Goal: Task Accomplishment & Management: Complete application form

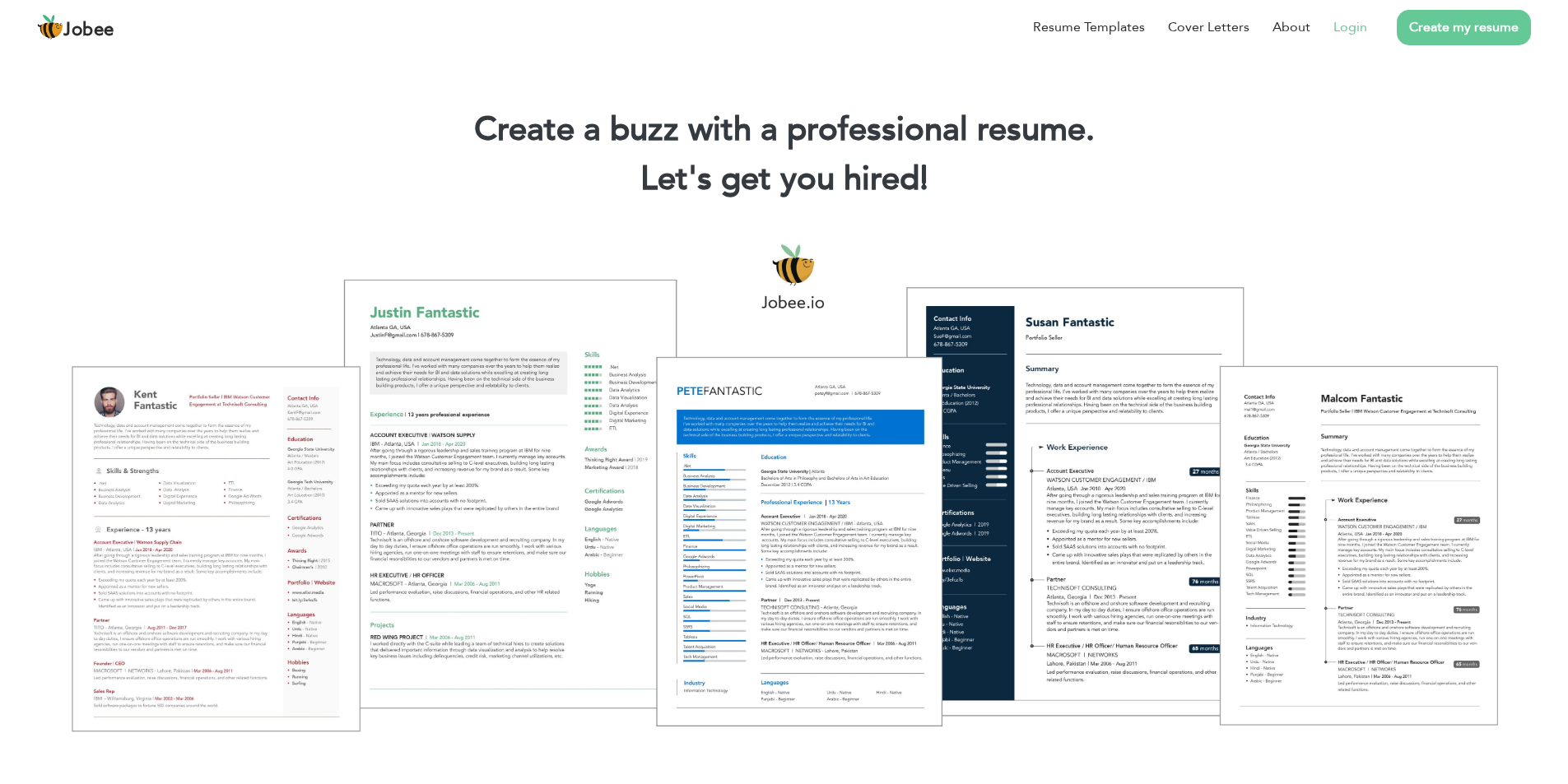
click at [1334, 23] on li "Login" at bounding box center [1338, 27] width 57 height 43
click at [1327, 25] on li "Login" at bounding box center [1338, 27] width 57 height 43
click at [1357, 26] on link "Login" at bounding box center [1350, 27] width 34 height 20
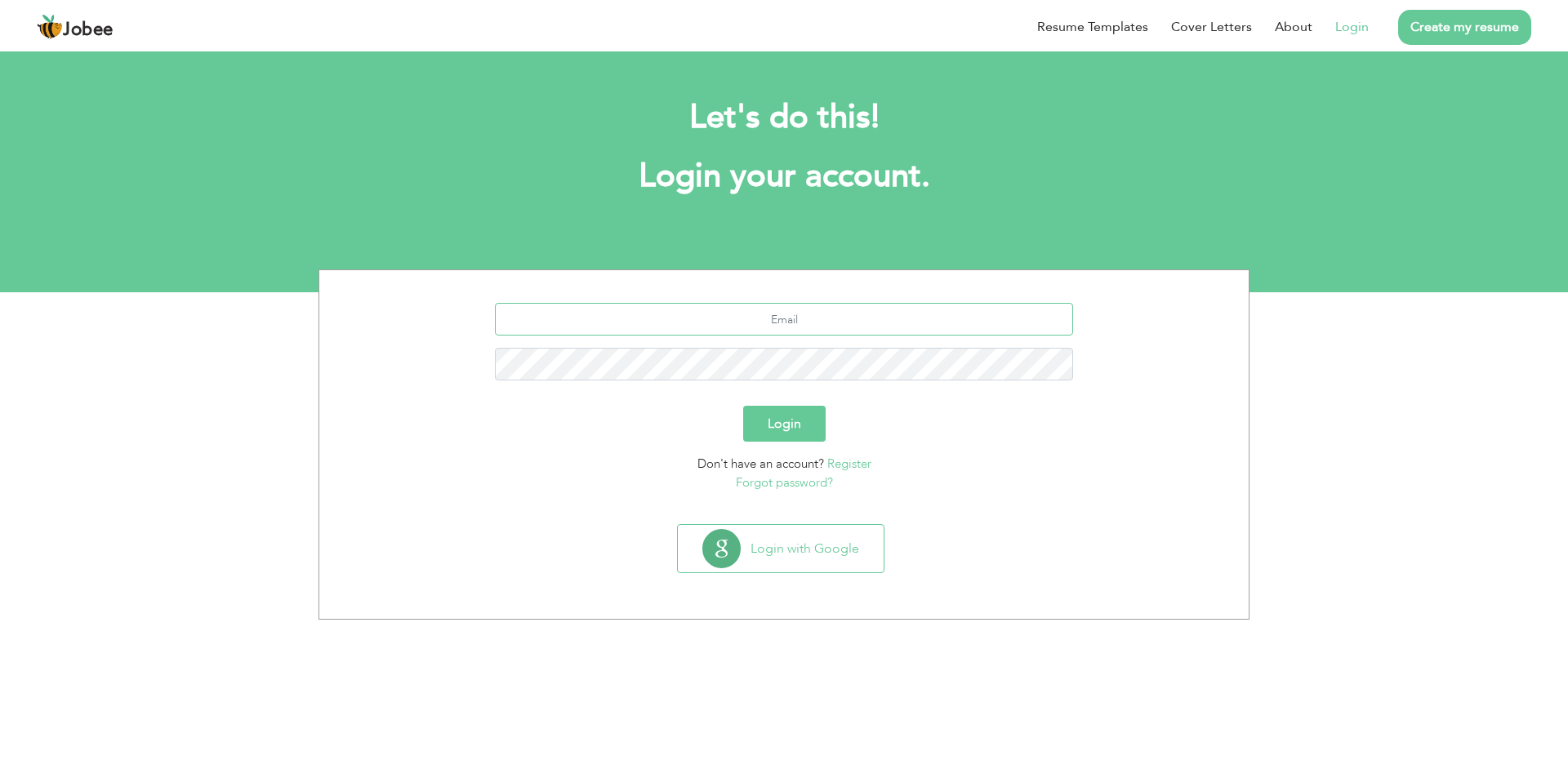
click at [784, 324] on input "text" at bounding box center [784, 319] width 579 height 33
type input "[EMAIL_ADDRESS][DOMAIN_NAME]"
click at [786, 430] on button "Login" at bounding box center [784, 424] width 83 height 36
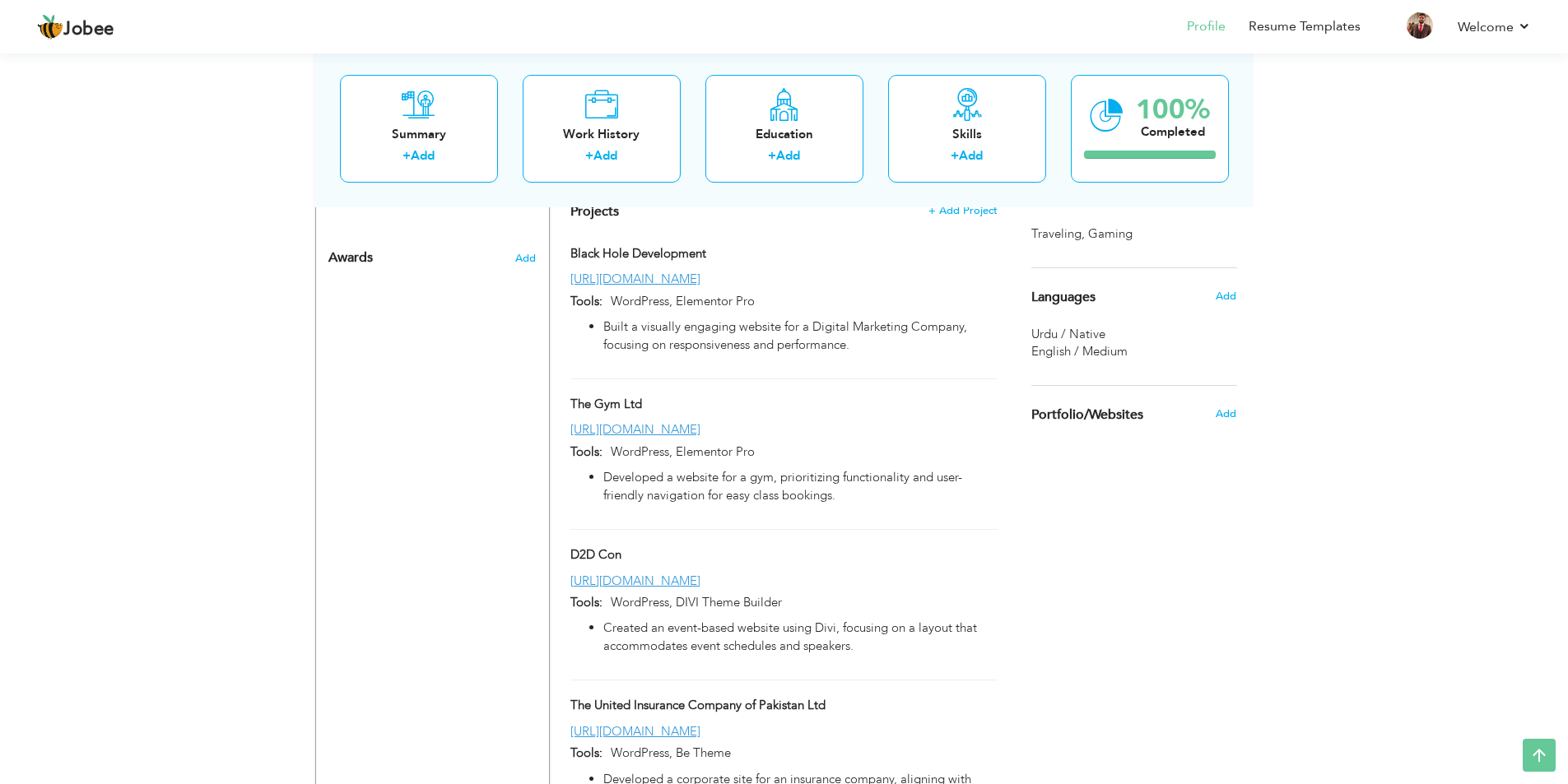
scroll to position [659, 0]
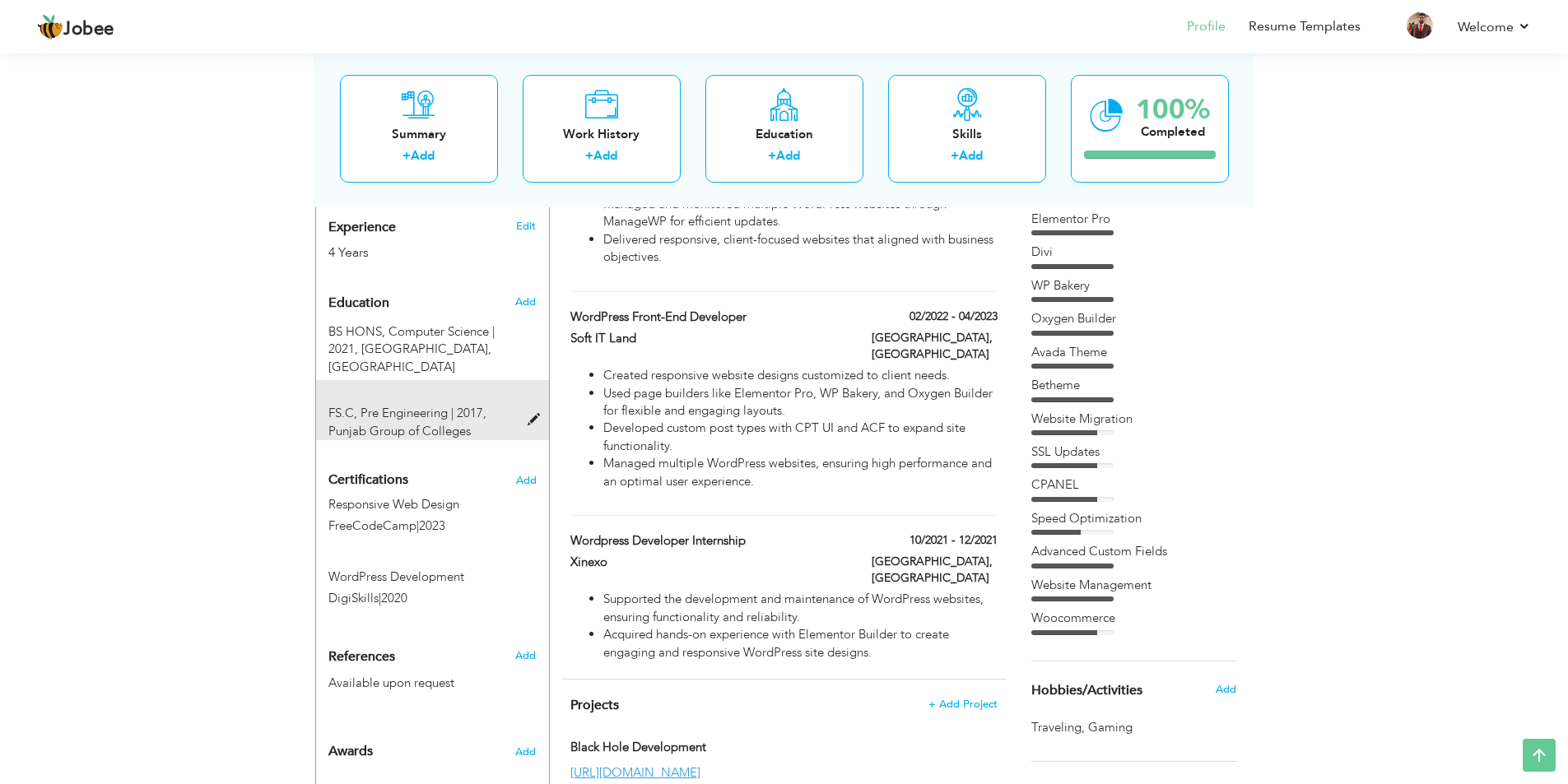
click at [533, 414] on span at bounding box center [538, 420] width 21 height 12
type input "FS.C"
type input "Pre Engineering"
type input "2017"
type input "Punjab Group of Colleges"
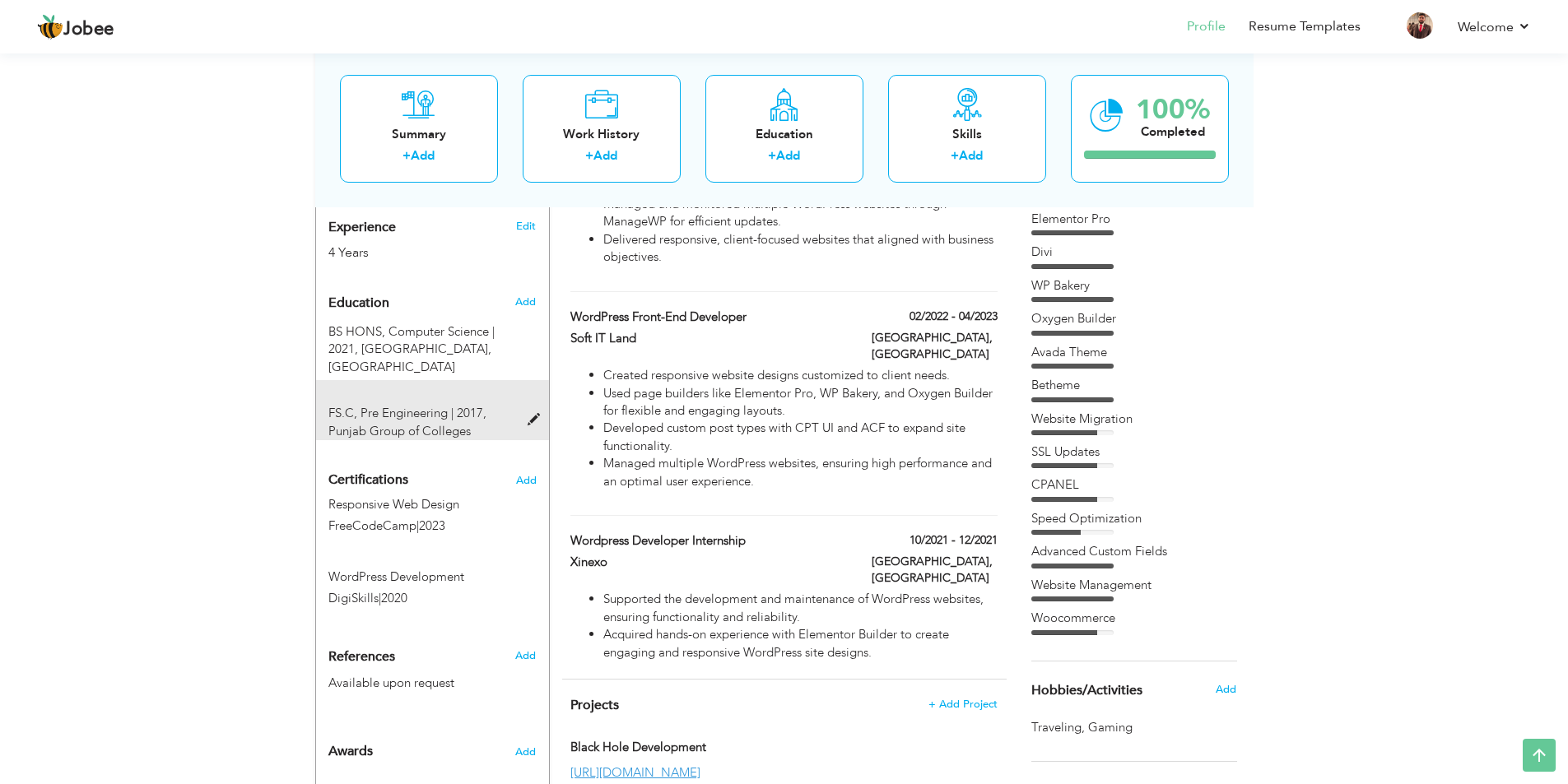
radio input "true"
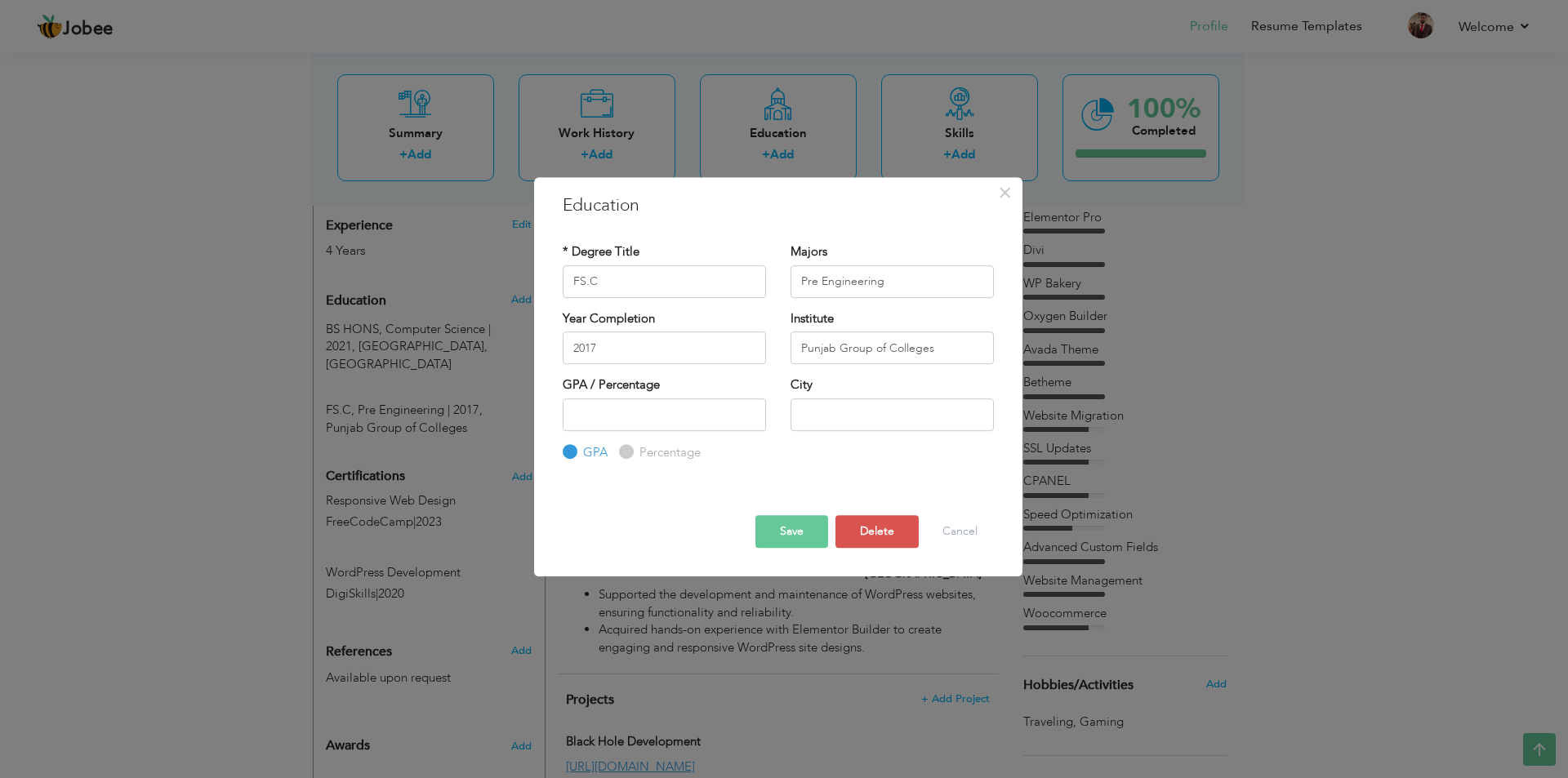
click at [801, 529] on button "Save" at bounding box center [791, 532] width 73 height 33
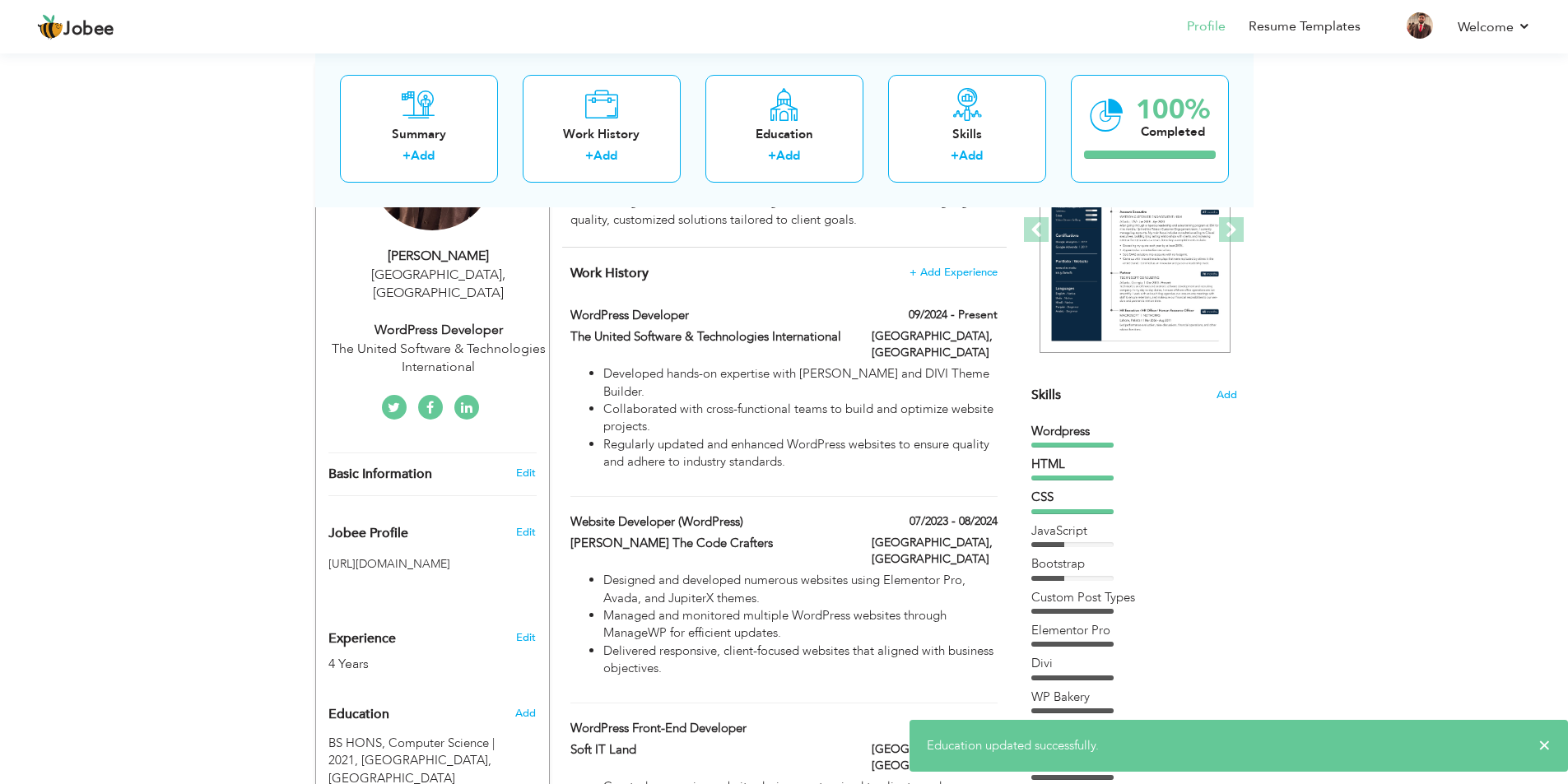
scroll to position [0, 0]
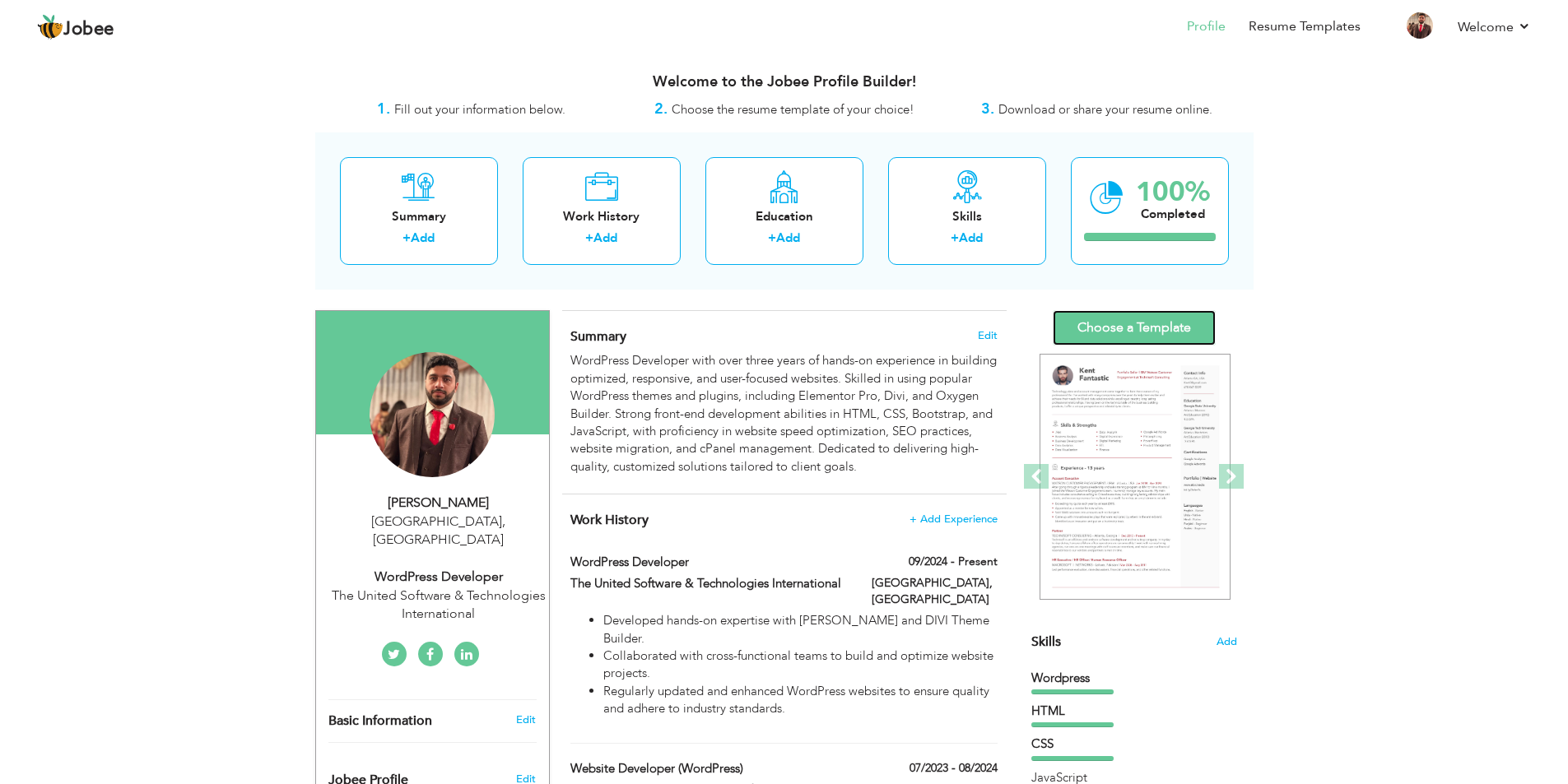
click at [1161, 328] on link "Choose a Template" at bounding box center [1134, 327] width 163 height 35
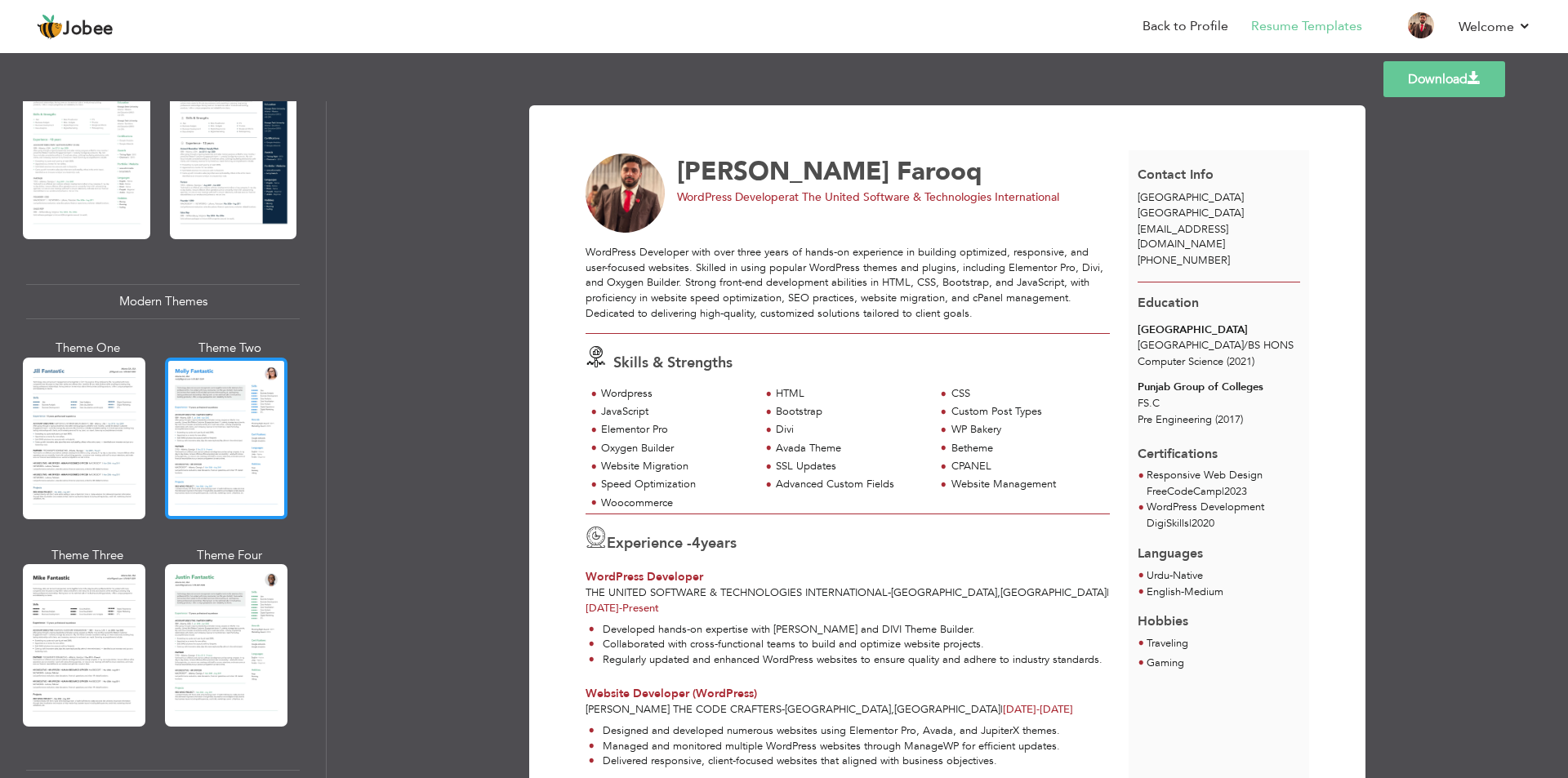
scroll to position [490, 0]
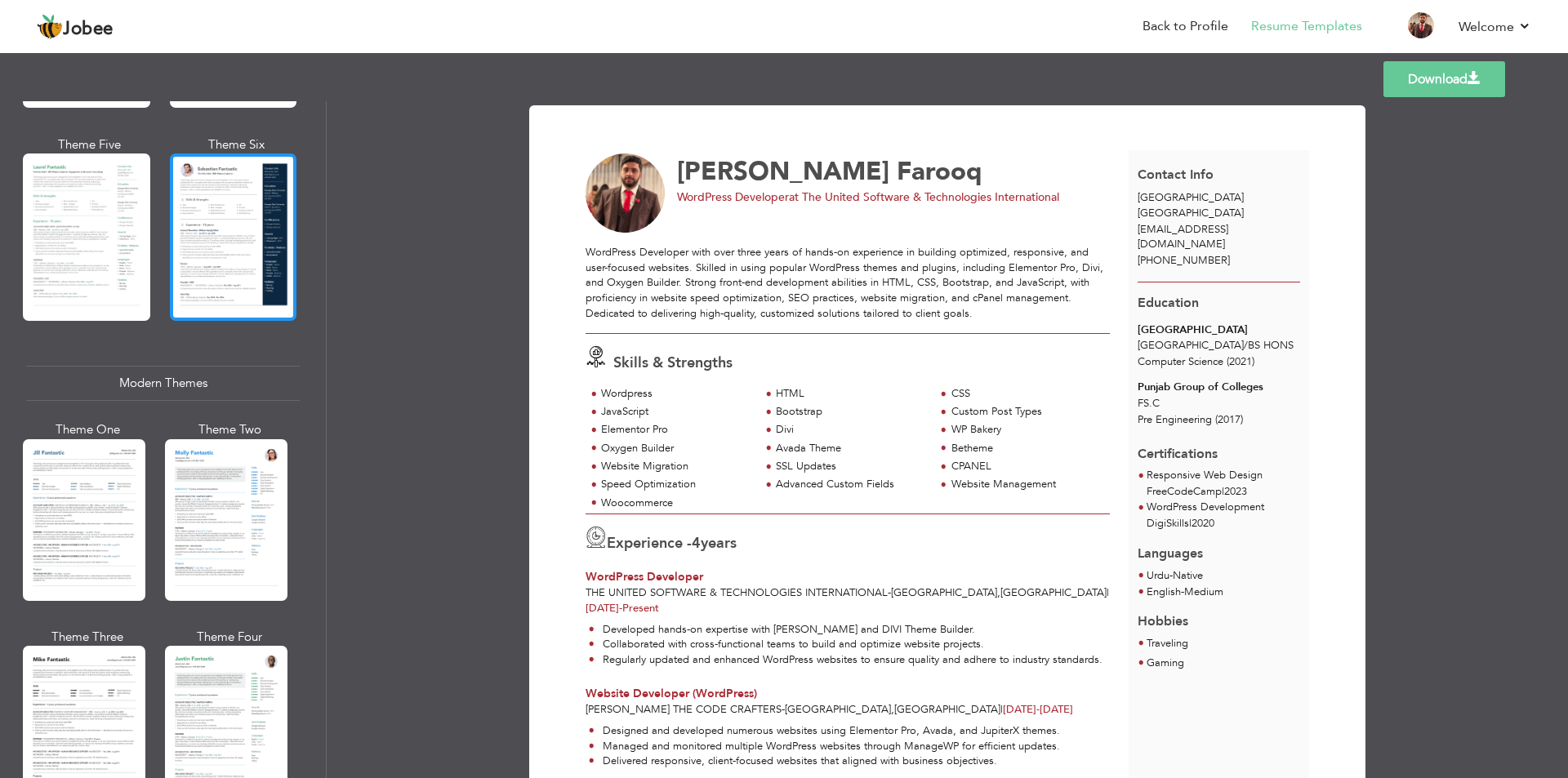
click at [208, 231] on div at bounding box center [234, 237] width 128 height 168
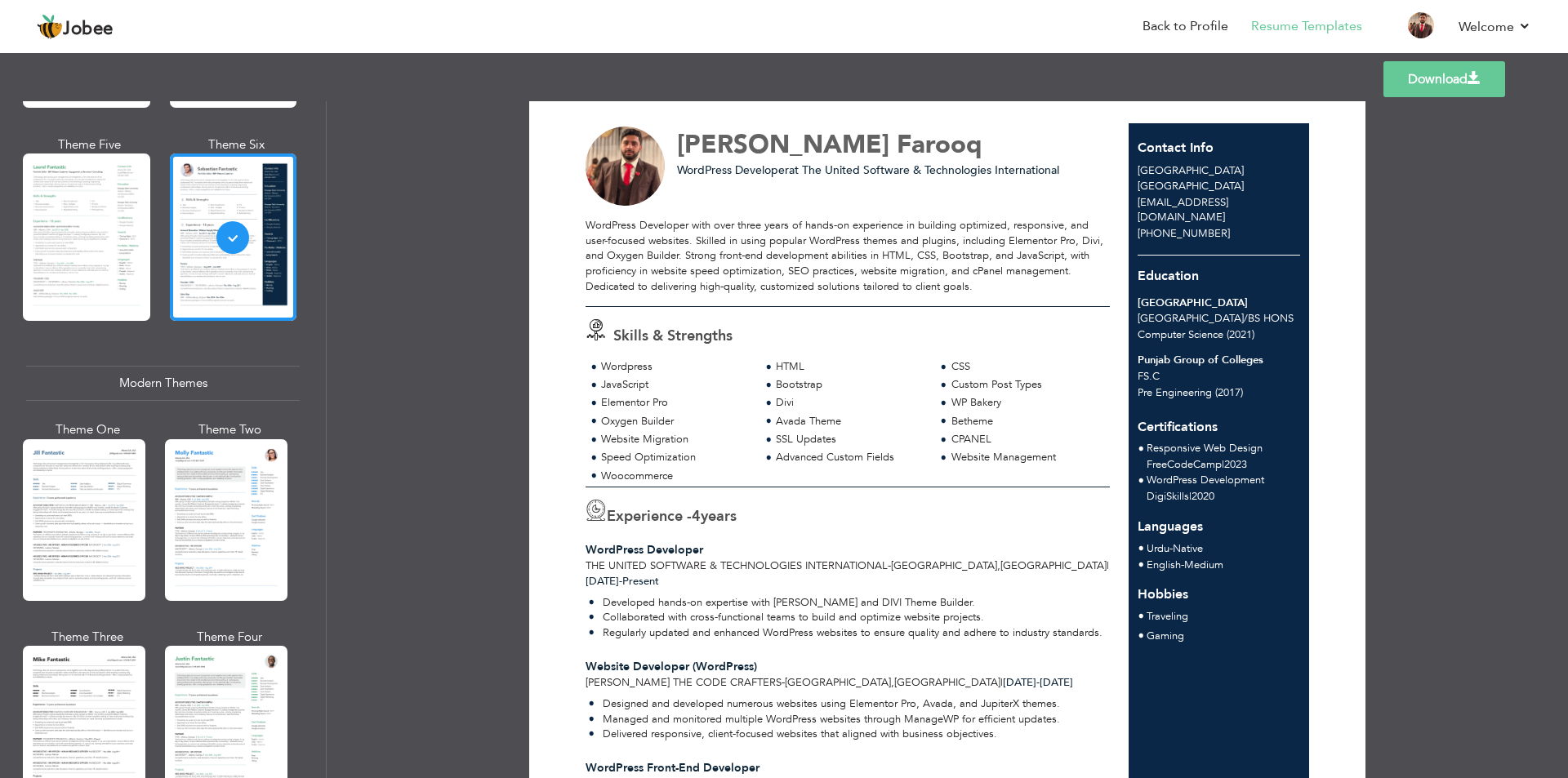
scroll to position [0, 0]
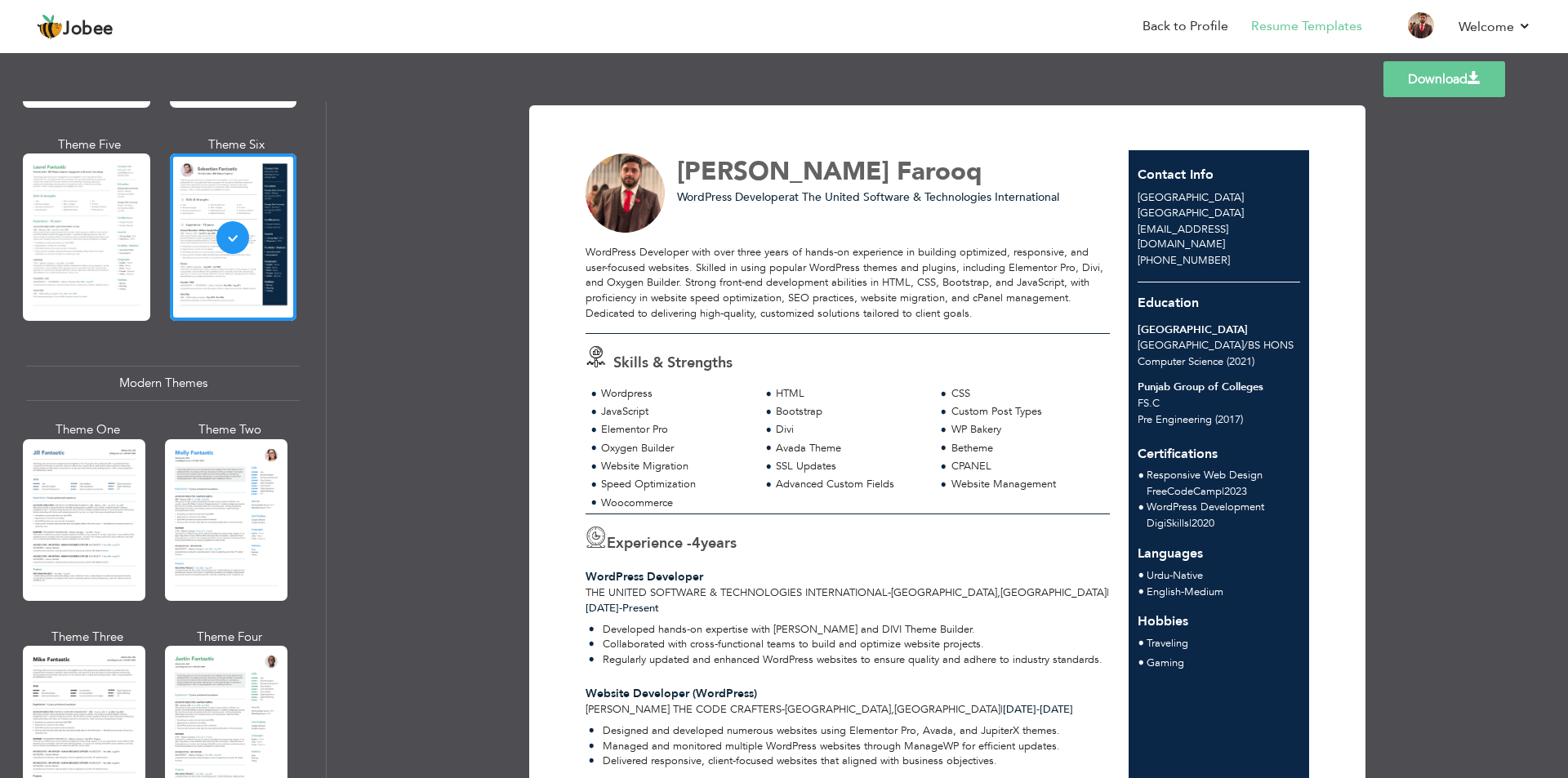
click at [1444, 87] on link "Download" at bounding box center [1444, 79] width 122 height 36
